Goal: Task Accomplishment & Management: Manage account settings

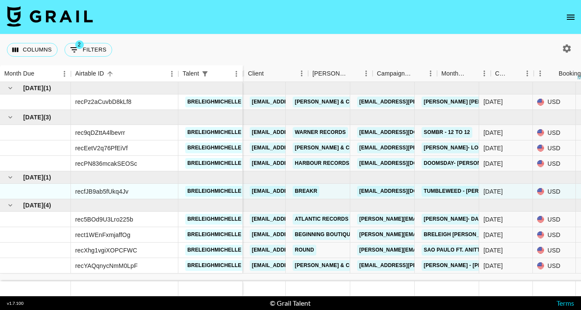
scroll to position [0, 42]
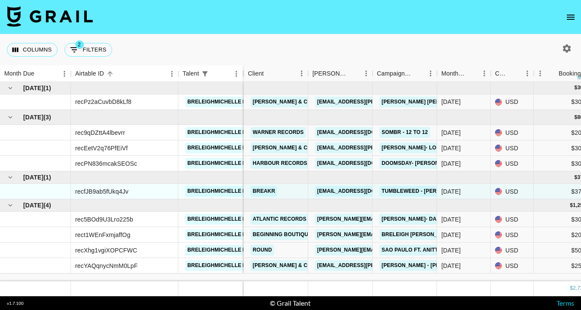
click at [570, 19] on icon "open drawer" at bounding box center [571, 17] width 8 height 5
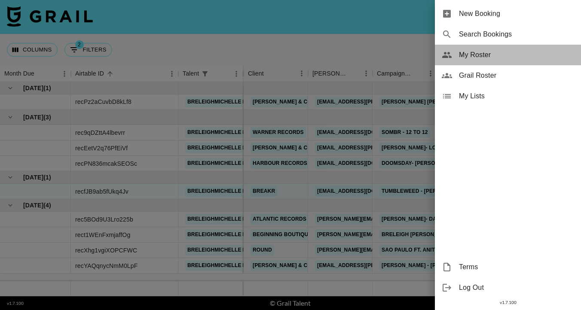
click at [486, 52] on span "My Roster" at bounding box center [516, 55] width 115 height 10
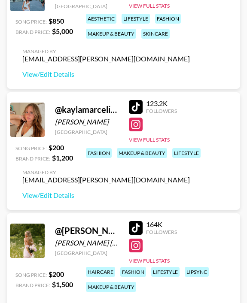
scroll to position [315, 0]
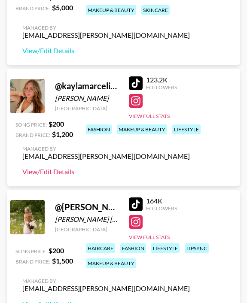
click at [51, 168] on link "View/Edit Details" at bounding box center [106, 172] width 168 height 9
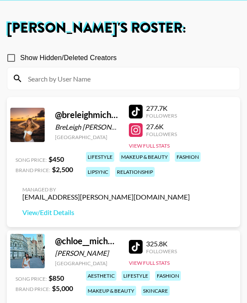
scroll to position [30, 0]
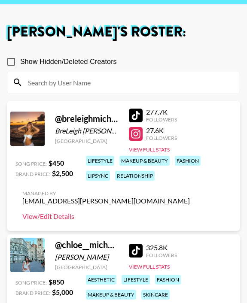
click at [62, 215] on link "View/Edit Details" at bounding box center [106, 216] width 168 height 9
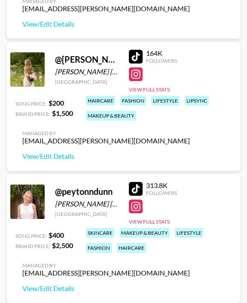
scroll to position [469, 0]
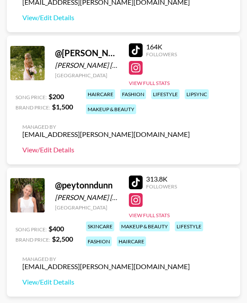
click at [42, 148] on link "View/Edit Details" at bounding box center [106, 150] width 168 height 9
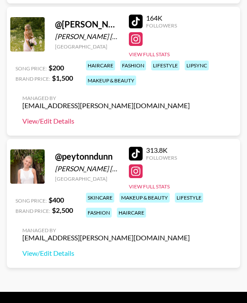
scroll to position [521, 0]
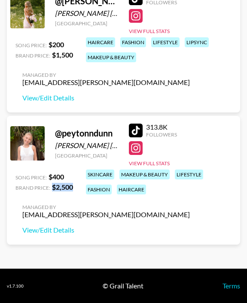
drag, startPoint x: 75, startPoint y: 187, endPoint x: 50, endPoint y: 187, distance: 24.9
click at [50, 187] on div "@ peytonndunn [PERSON_NAME] [PERSON_NAME] [GEOGRAPHIC_DATA] 313.8K Followers Vi…" at bounding box center [123, 180] width 233 height 129
click at [190, 235] on div "@ peytonndunn [PERSON_NAME] [PERSON_NAME] [GEOGRAPHIC_DATA] 313.8K Followers Vi…" at bounding box center [123, 180] width 233 height 129
click at [33, 226] on link "View/Edit Details" at bounding box center [106, 230] width 168 height 9
click at [164, 99] on div "@ [PERSON_NAME].[GEOGRAPHIC_DATA][PERSON_NAME] [GEOGRAPHIC_DATA] [GEOGRAPHIC_DA…" at bounding box center [123, 48] width 233 height 129
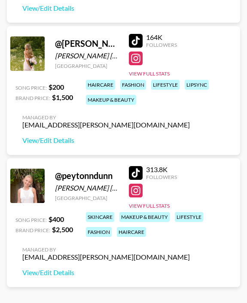
scroll to position [470, 0]
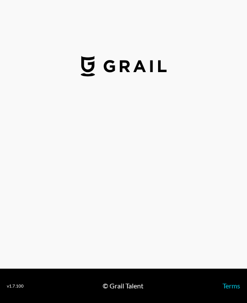
select select "USD"
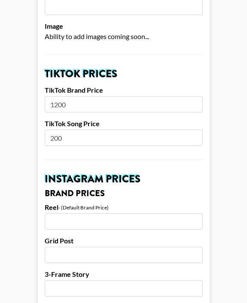
scroll to position [281, 0]
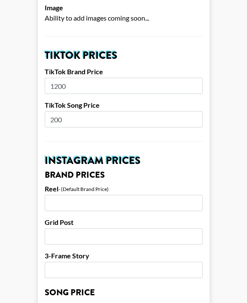
click at [70, 78] on input "1200" at bounding box center [124, 86] width 158 height 16
type input "1"
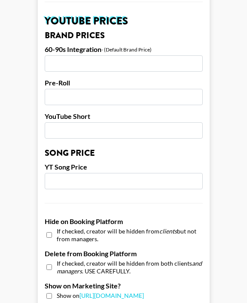
scroll to position [863, 0]
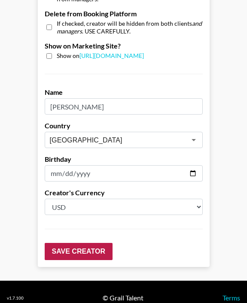
type input "2000"
click at [81, 243] on input "Save Creator" at bounding box center [79, 251] width 68 height 17
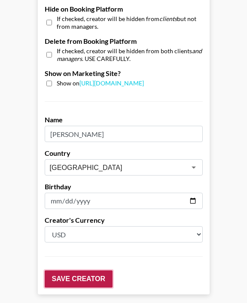
scroll to position [890, 0]
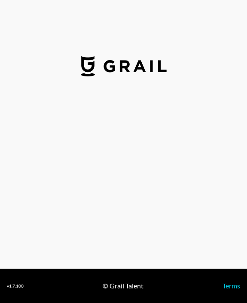
select select "USD"
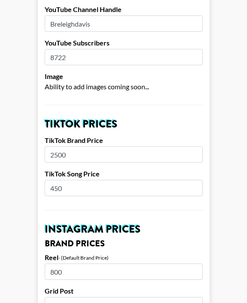
scroll to position [218, 0]
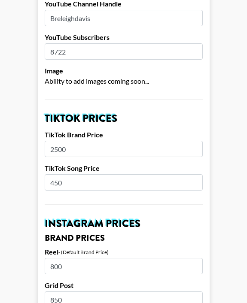
drag, startPoint x: 73, startPoint y: 134, endPoint x: 28, endPoint y: 134, distance: 44.7
type input "3000"
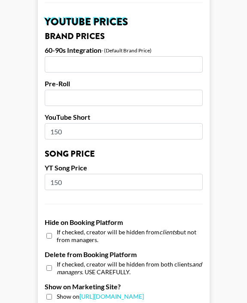
scroll to position [863, 0]
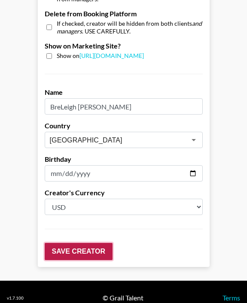
click at [67, 243] on input "Save Creator" at bounding box center [79, 251] width 68 height 17
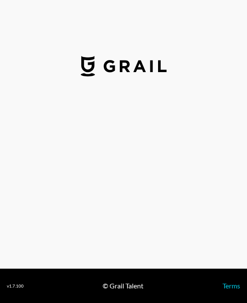
select select "USD"
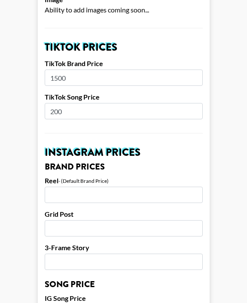
scroll to position [284, 0]
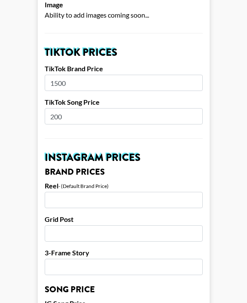
click at [68, 75] on input "1500" at bounding box center [124, 83] width 158 height 16
click at [223, 103] on main "Airtable ID: rec07OdzYidYtvnRE Manager(s) lynken.morton@grail-talent.com ​ TikT…" at bounding box center [123, 305] width 233 height 1082
click at [94, 75] on input "1500" at bounding box center [124, 83] width 158 height 16
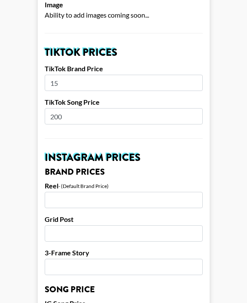
type input "1"
type input "2000"
click at [227, 171] on main "Airtable ID: rec07OdzYidYtvnRE Manager(s) lynken.morton@grail-talent.com ​ TikT…" at bounding box center [123, 305] width 233 height 1082
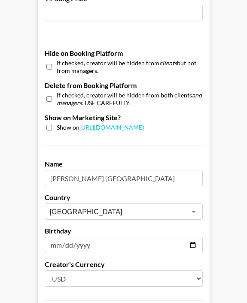
scroll to position [863, 0]
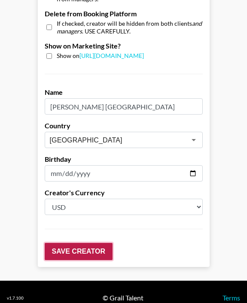
click at [75, 243] on input "Save Creator" at bounding box center [79, 251] width 68 height 17
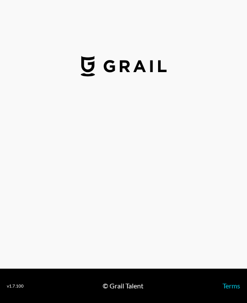
select select "USD"
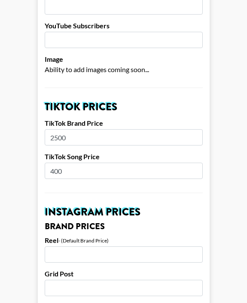
scroll to position [240, 0]
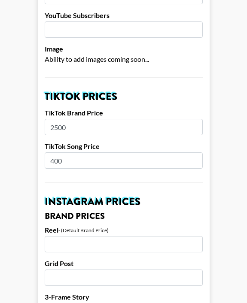
drag, startPoint x: 72, startPoint y: 112, endPoint x: 34, endPoint y: 112, distance: 38.7
type input "3000"
click at [152, 197] on h2 "Instagram Prices" at bounding box center [124, 202] width 158 height 10
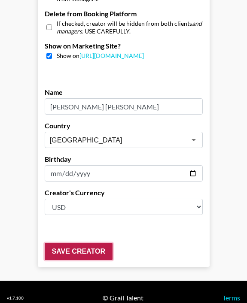
click at [67, 243] on input "Save Creator" at bounding box center [79, 251] width 68 height 17
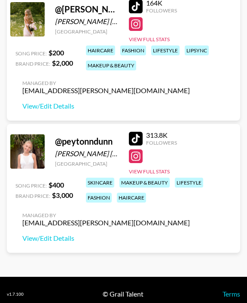
scroll to position [521, 0]
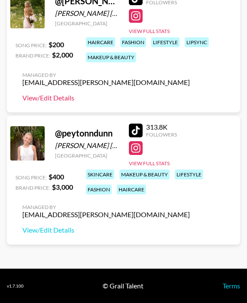
click at [47, 94] on link "View/Edit Details" at bounding box center [106, 98] width 168 height 9
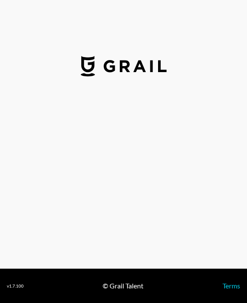
select select "USD"
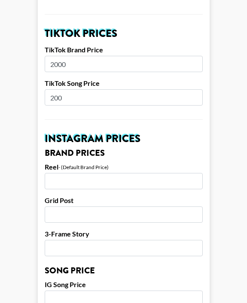
scroll to position [310, 0]
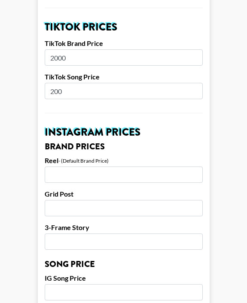
click at [69, 49] on input "2000" at bounding box center [124, 57] width 158 height 16
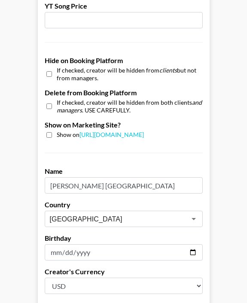
scroll to position [813, 0]
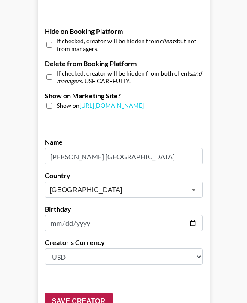
type input "2500"
click at [93, 293] on input "Save Creator" at bounding box center [79, 301] width 68 height 17
